Goal: Task Accomplishment & Management: Complete application form

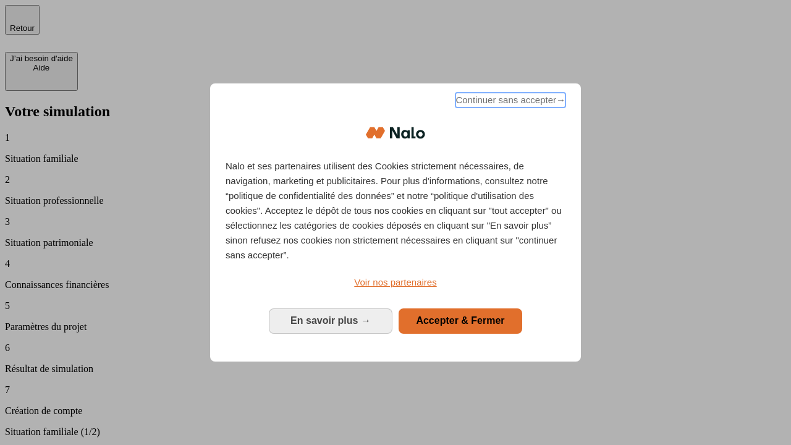
click at [509, 102] on span "Continuer sans accepter →" at bounding box center [511, 100] width 110 height 15
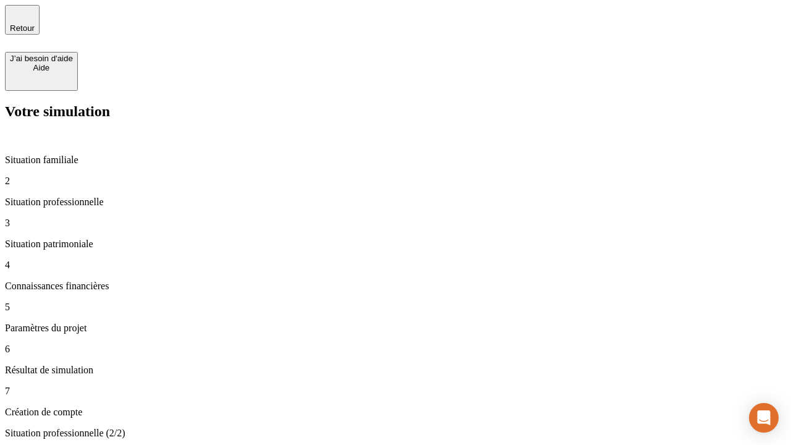
type input "30 000"
type input "1 000"
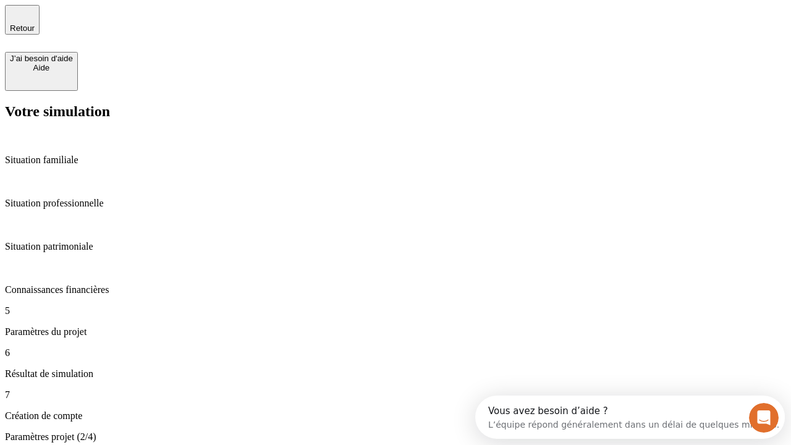
type input "65"
type input "5 000"
type input "640"
